Goal: Information Seeking & Learning: Learn about a topic

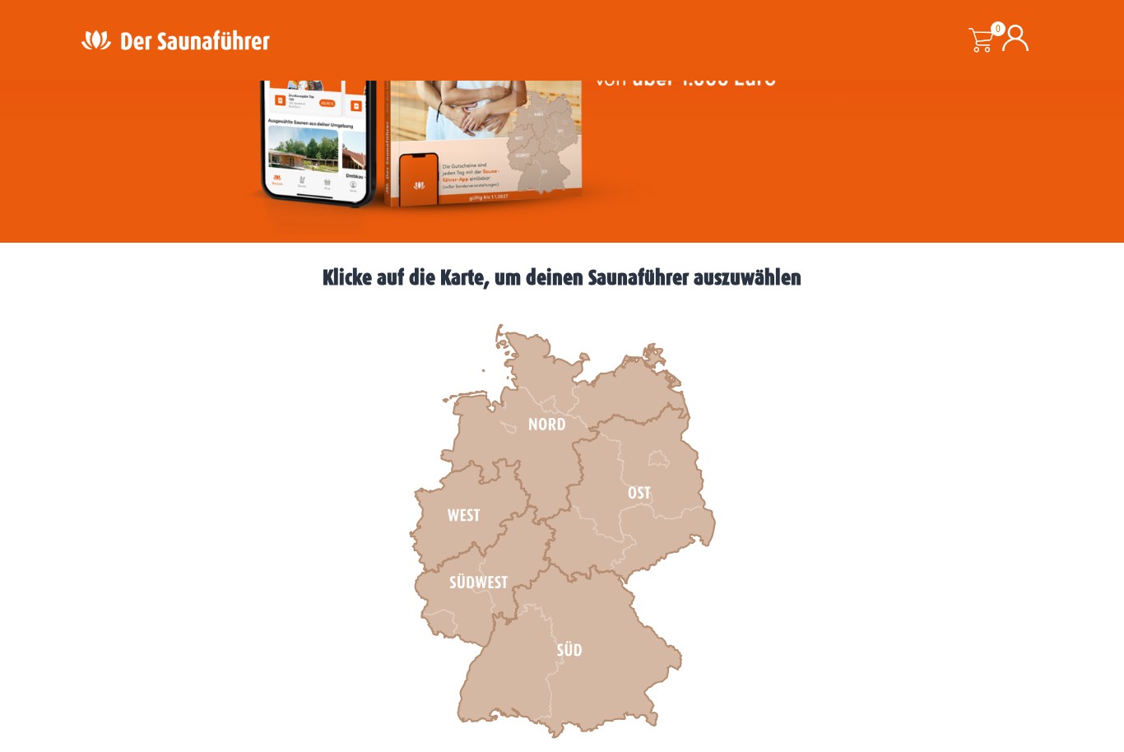
scroll to position [283, 0]
click at [462, 523] on icon at bounding box center [470, 517] width 120 height 114
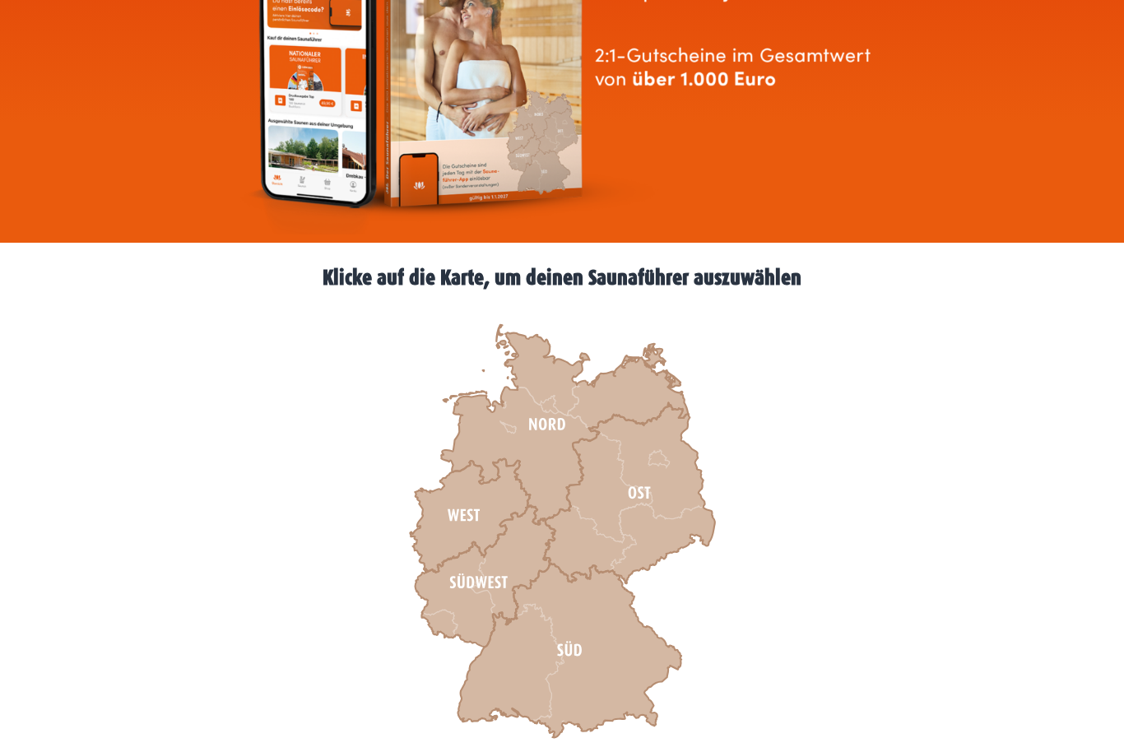
scroll to position [338, 0]
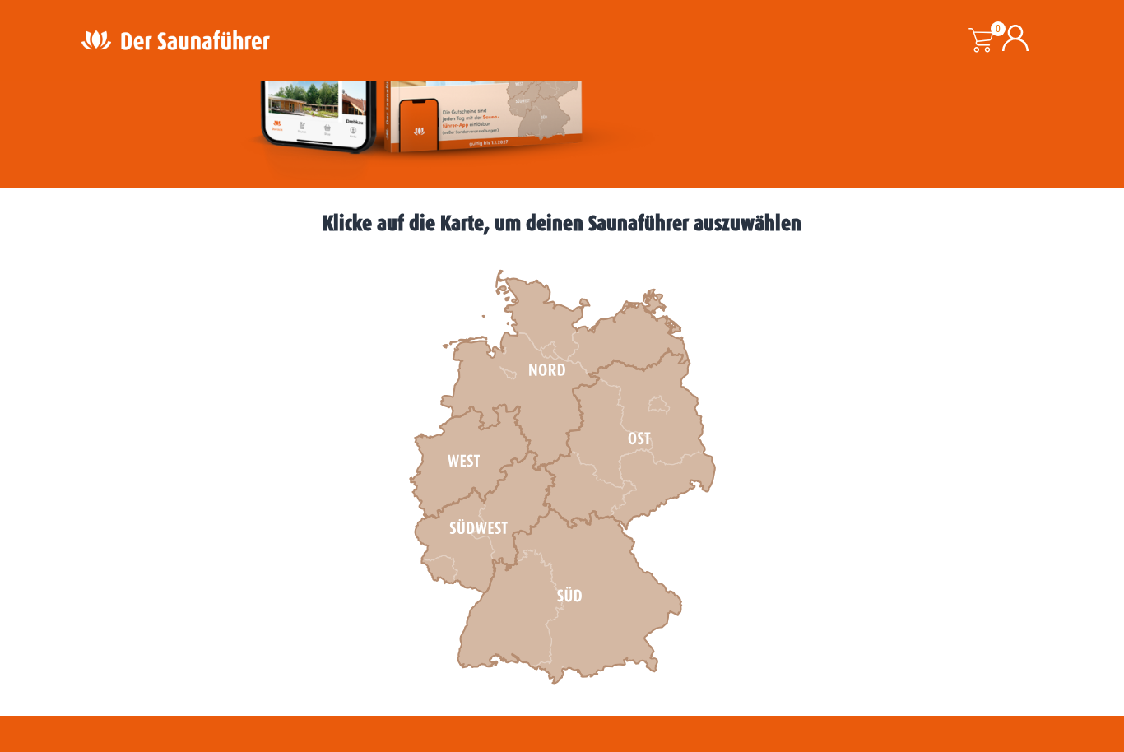
click at [556, 432] on icon at bounding box center [564, 371] width 247 height 200
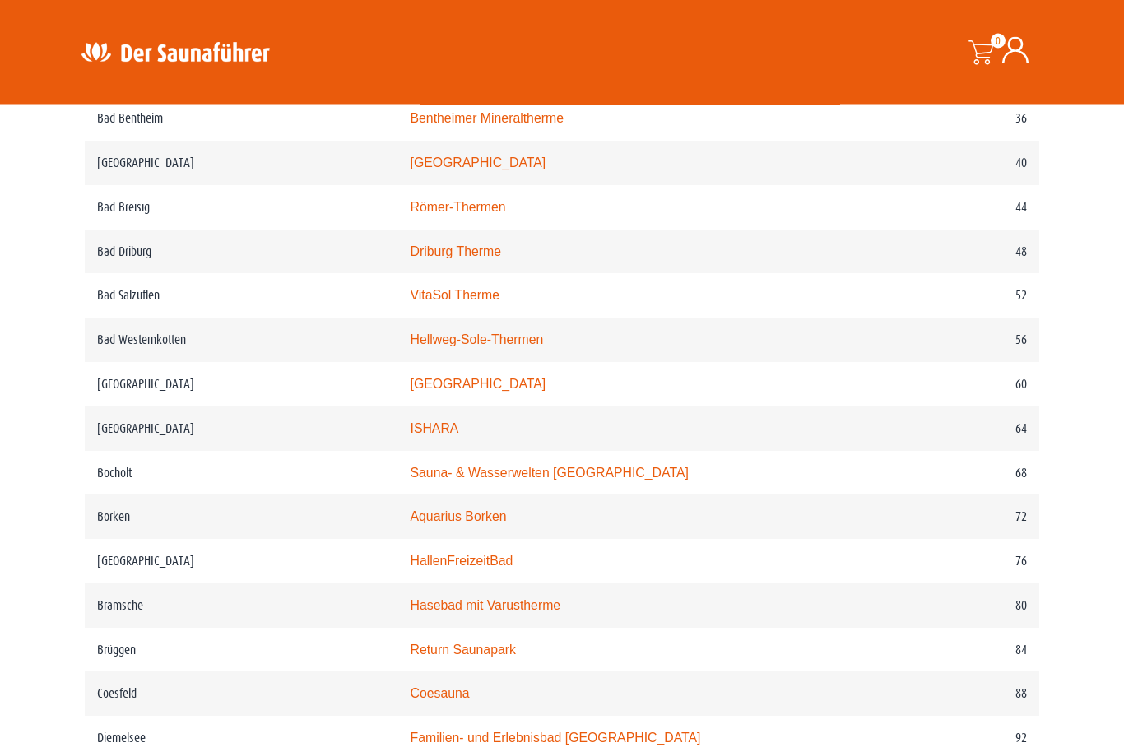
scroll to position [1010, 0]
click at [443, 523] on link "Aquarius Borken" at bounding box center [458, 516] width 96 height 14
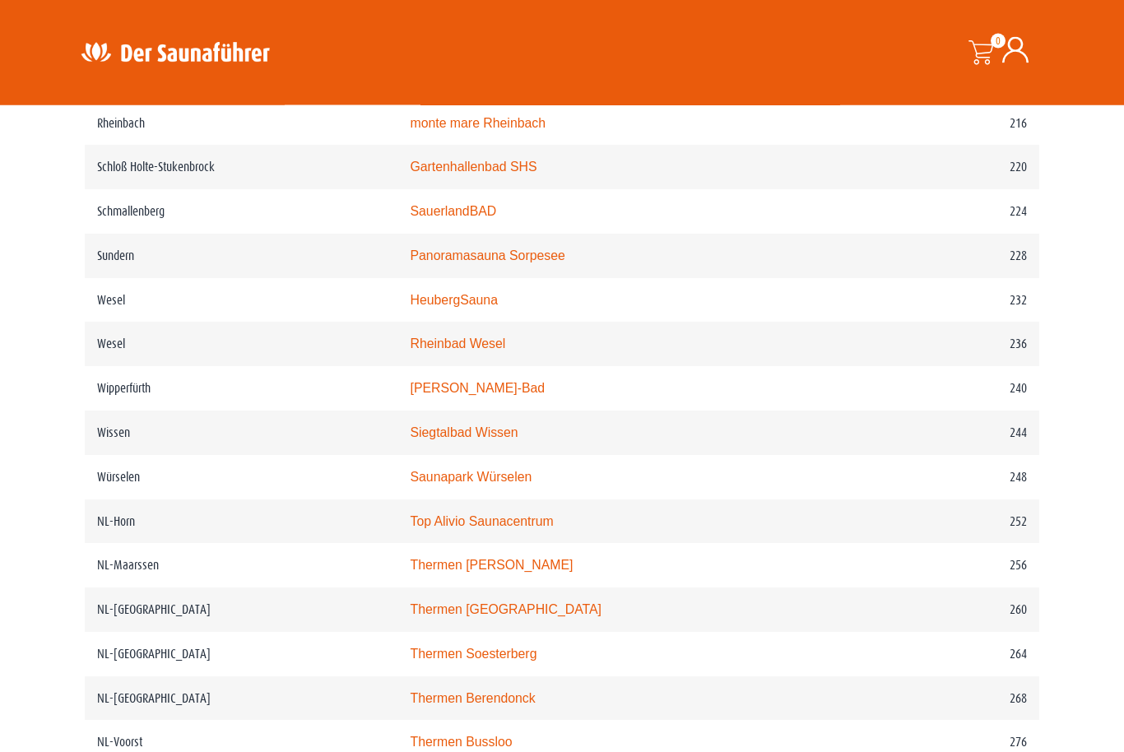
scroll to position [3007, 0]
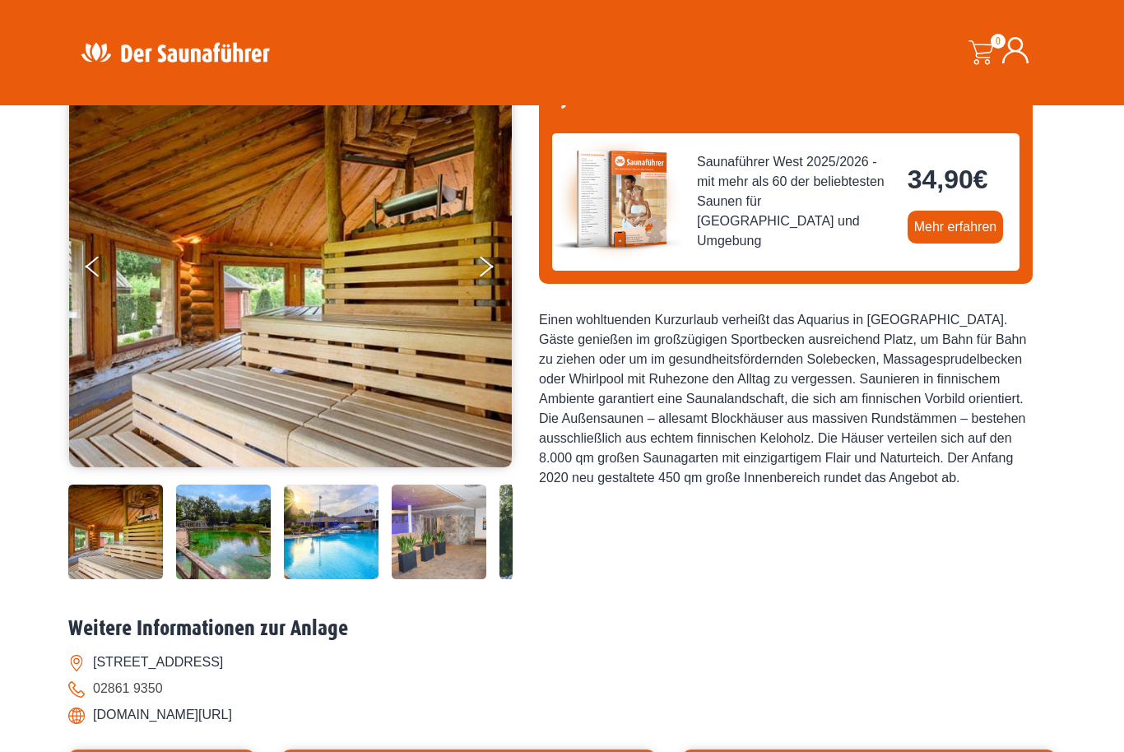
scroll to position [204, 0]
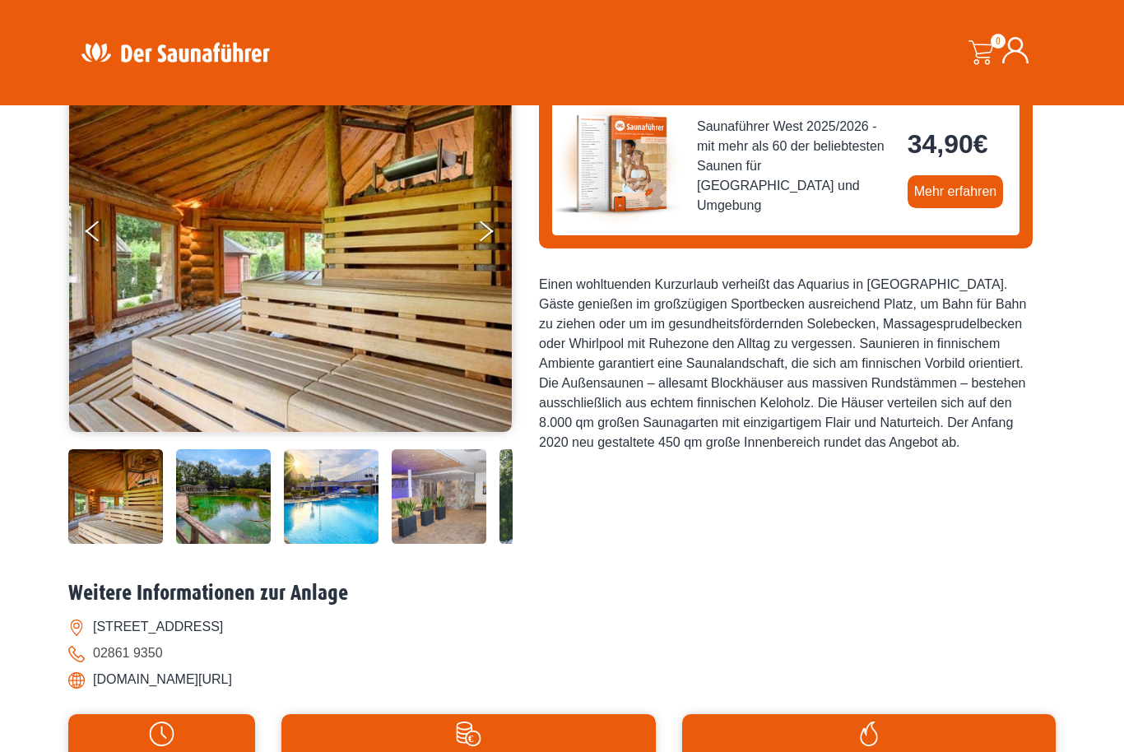
click at [218, 544] on img at bounding box center [223, 496] width 95 height 95
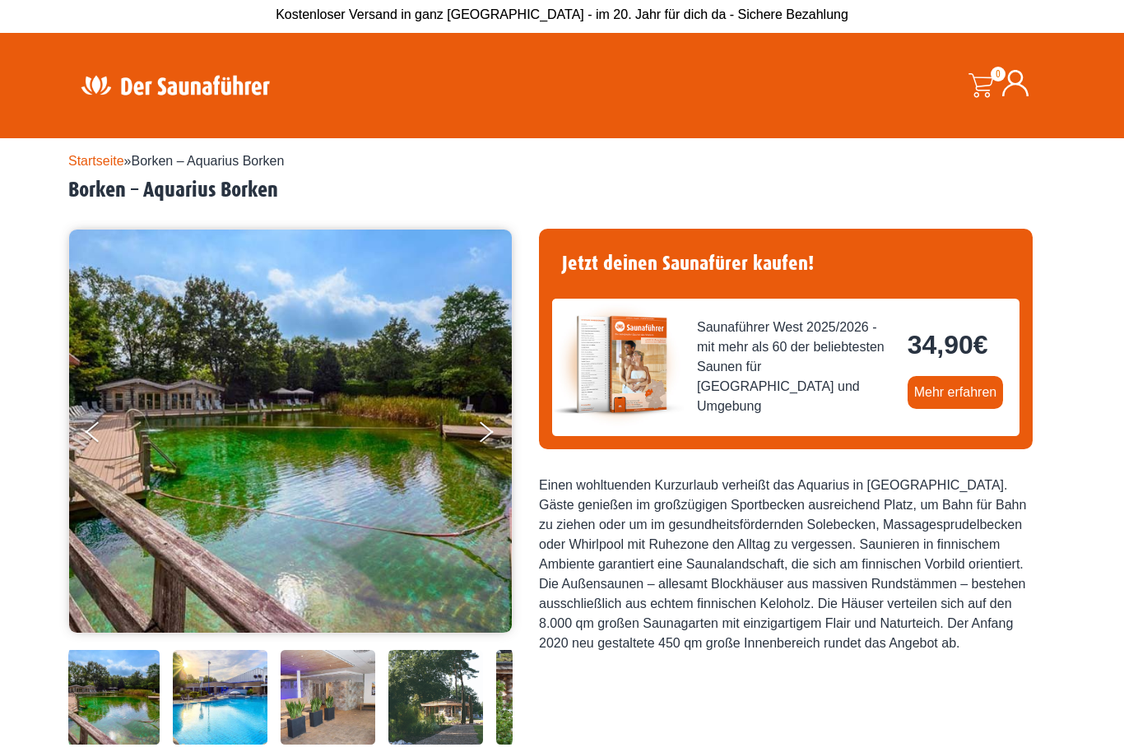
scroll to position [0, 0]
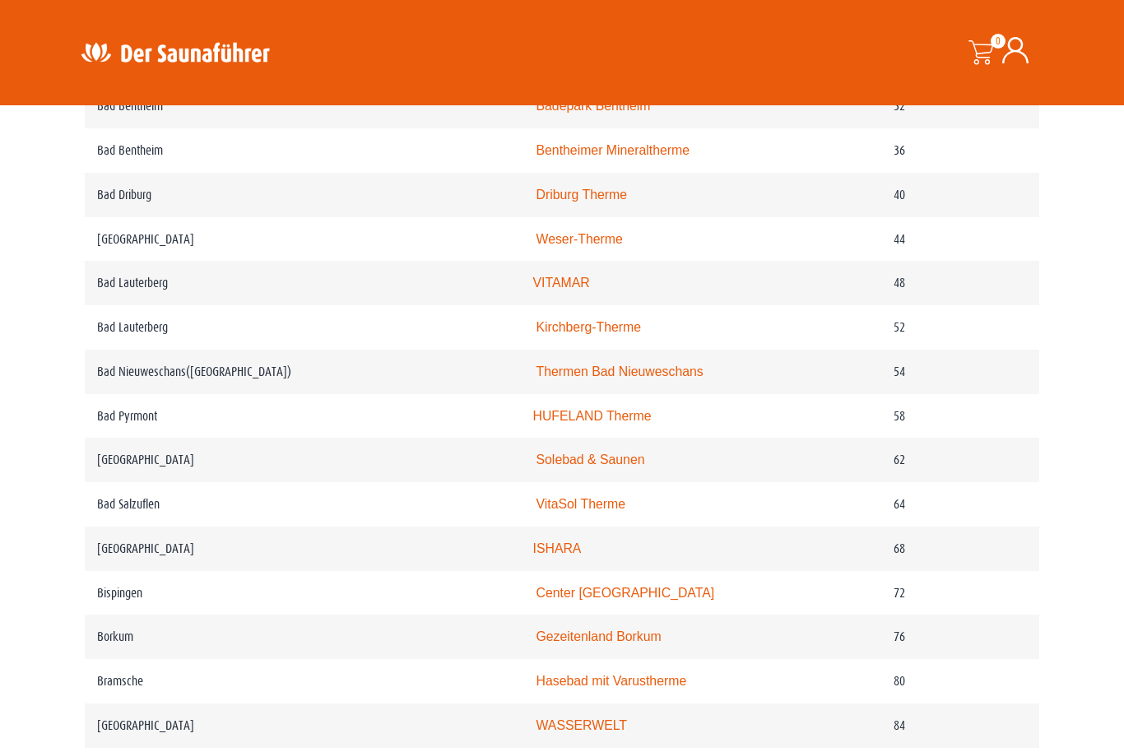
scroll to position [993, 0]
